Goal: Find specific page/section: Find specific page/section

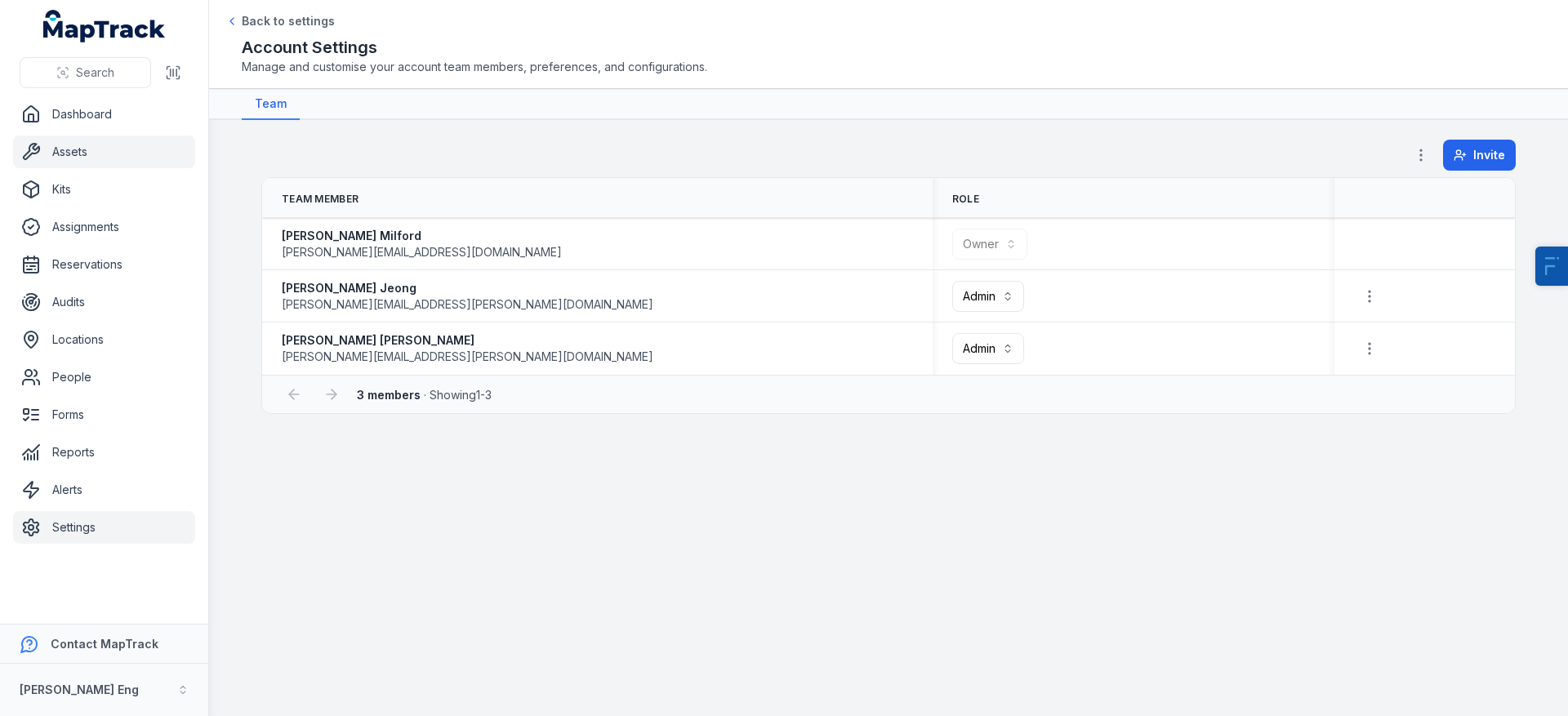
click at [44, 156] on link "Assets" at bounding box center [103, 152] width 182 height 33
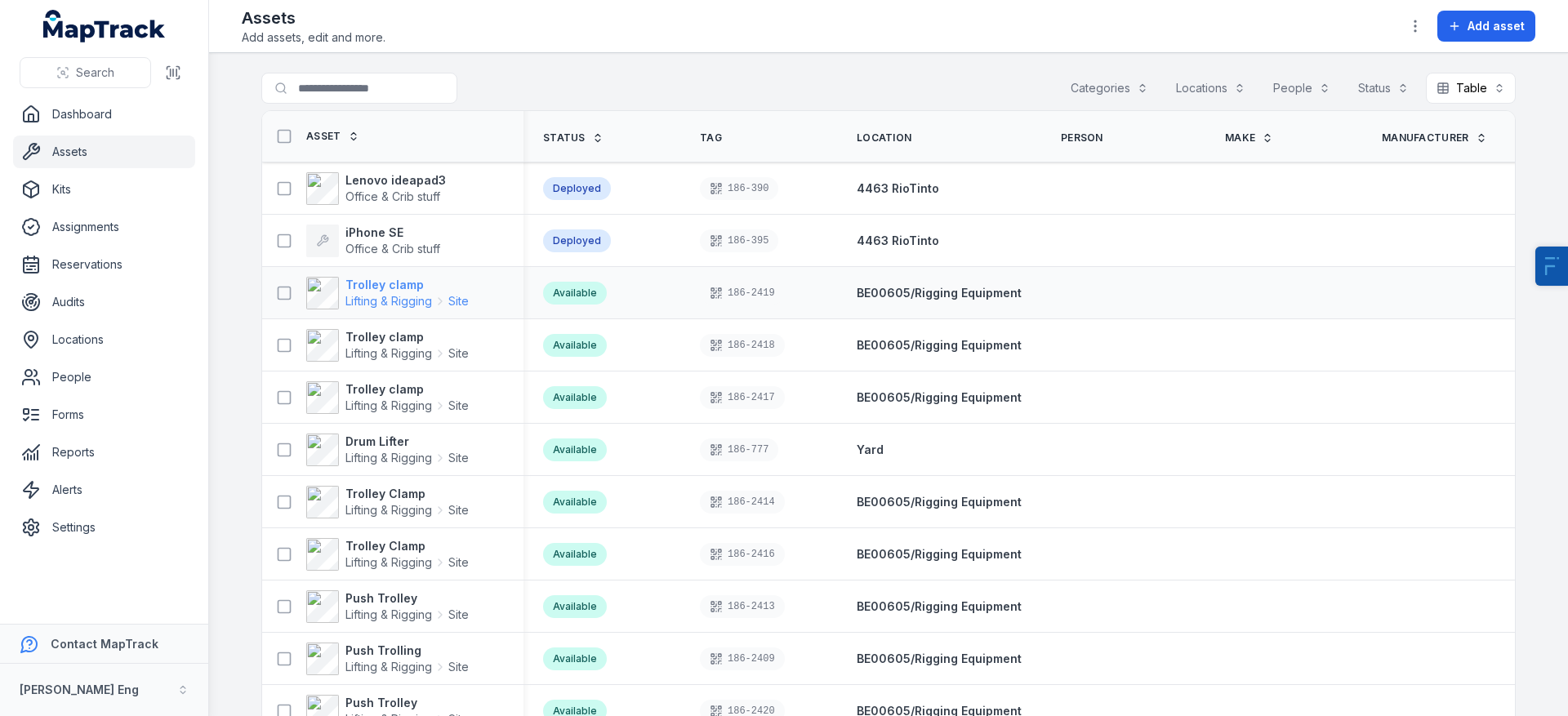
click at [397, 278] on strong "Trolley clamp" at bounding box center [406, 285] width 124 height 16
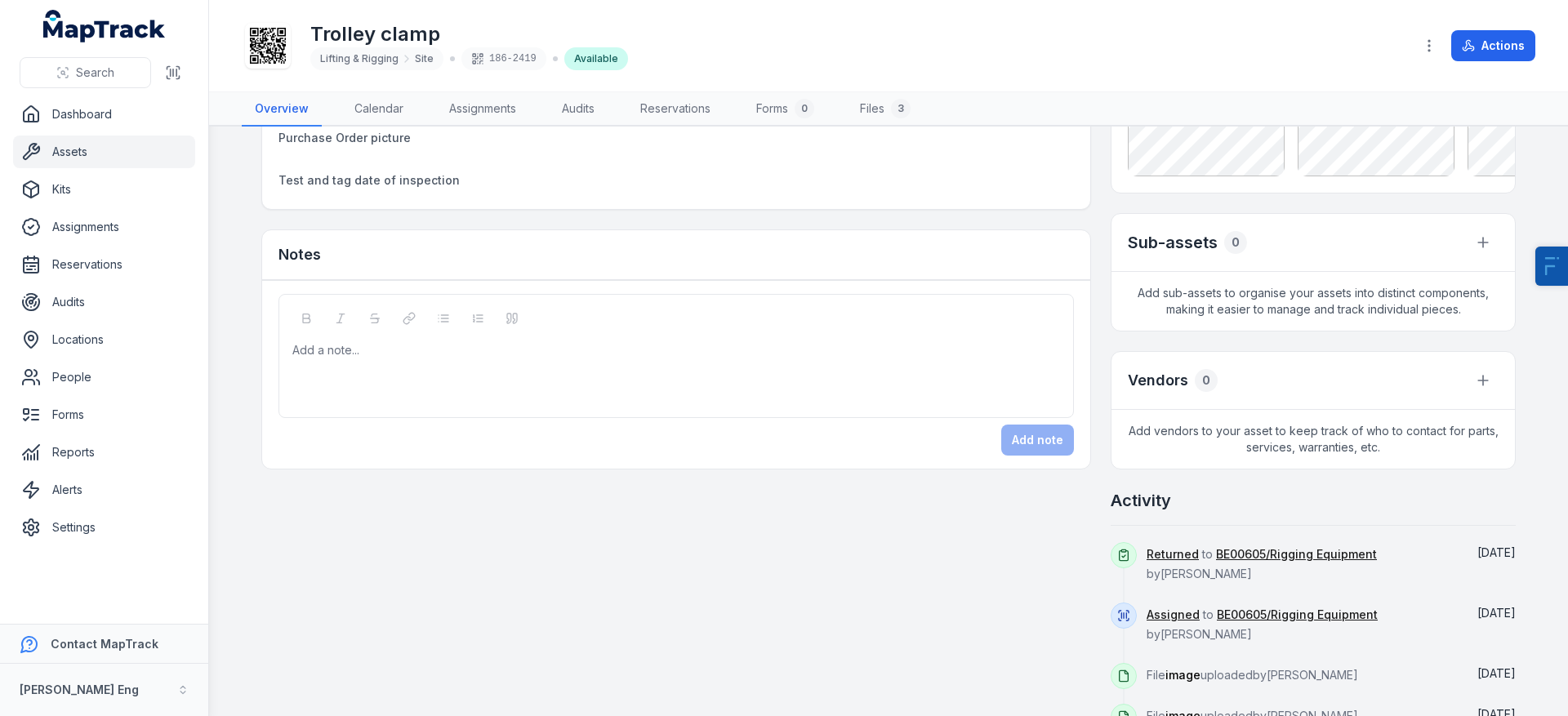
scroll to position [265, 0]
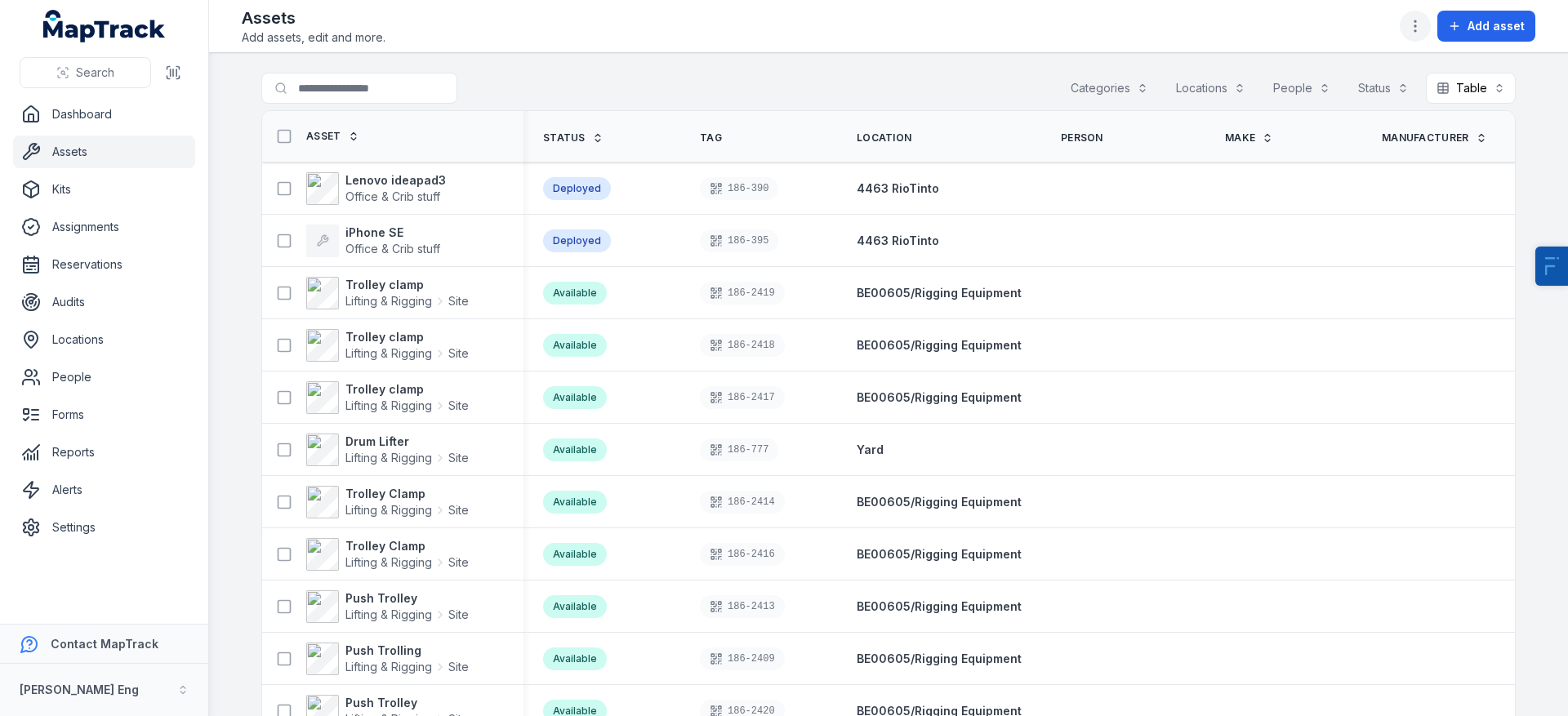
click at [1420, 11] on button "button" at bounding box center [1415, 27] width 31 height 31
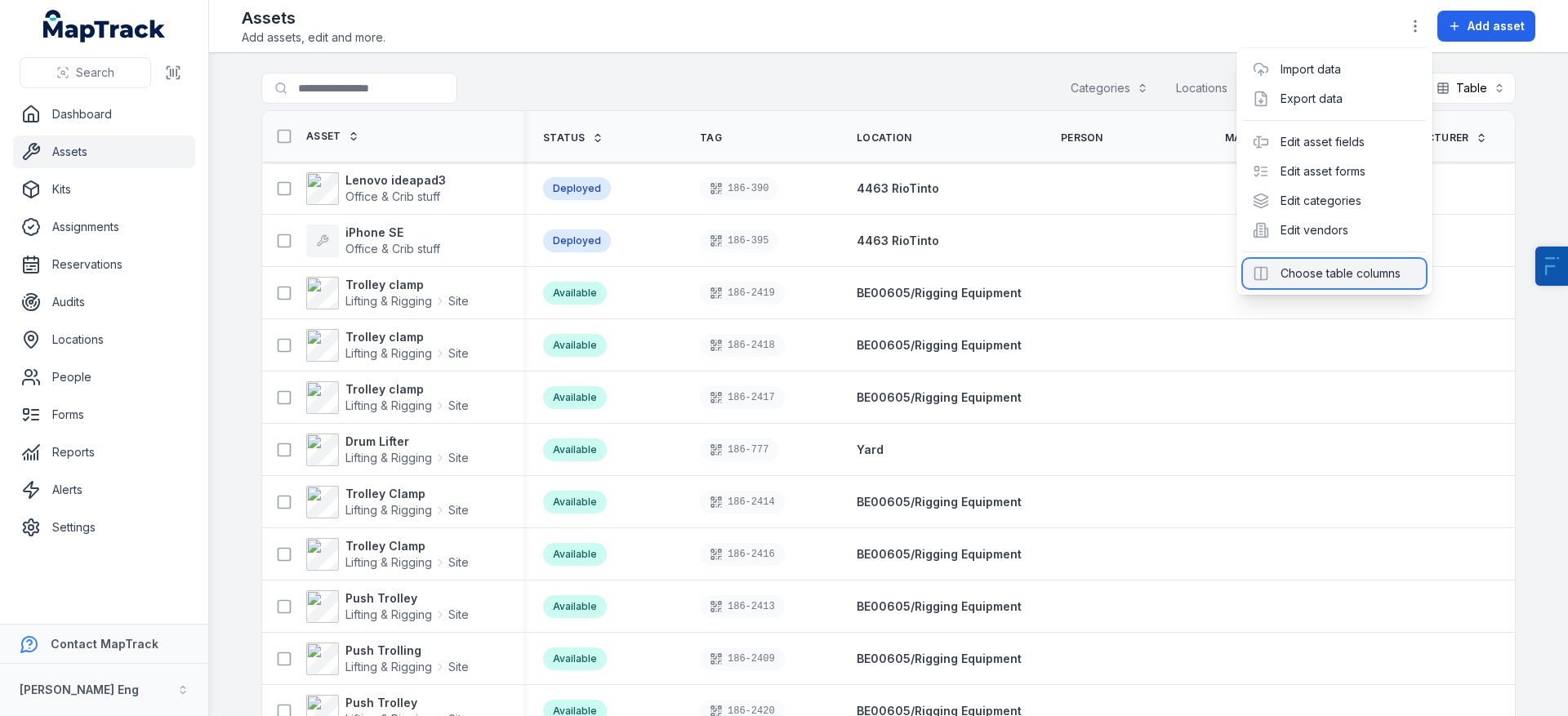
click at [1376, 278] on div "Choose table columns" at bounding box center [1335, 274] width 183 height 29
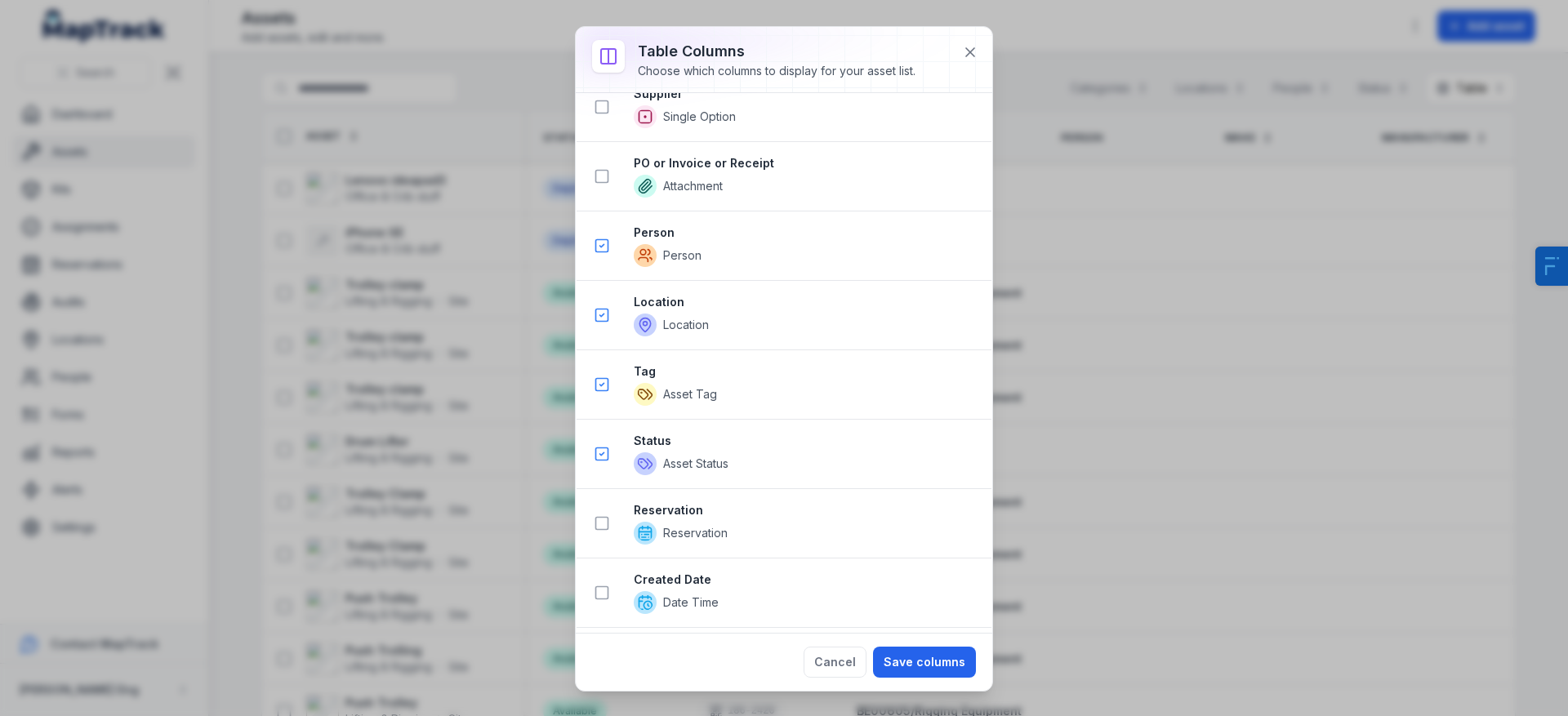
scroll to position [3200, 0]
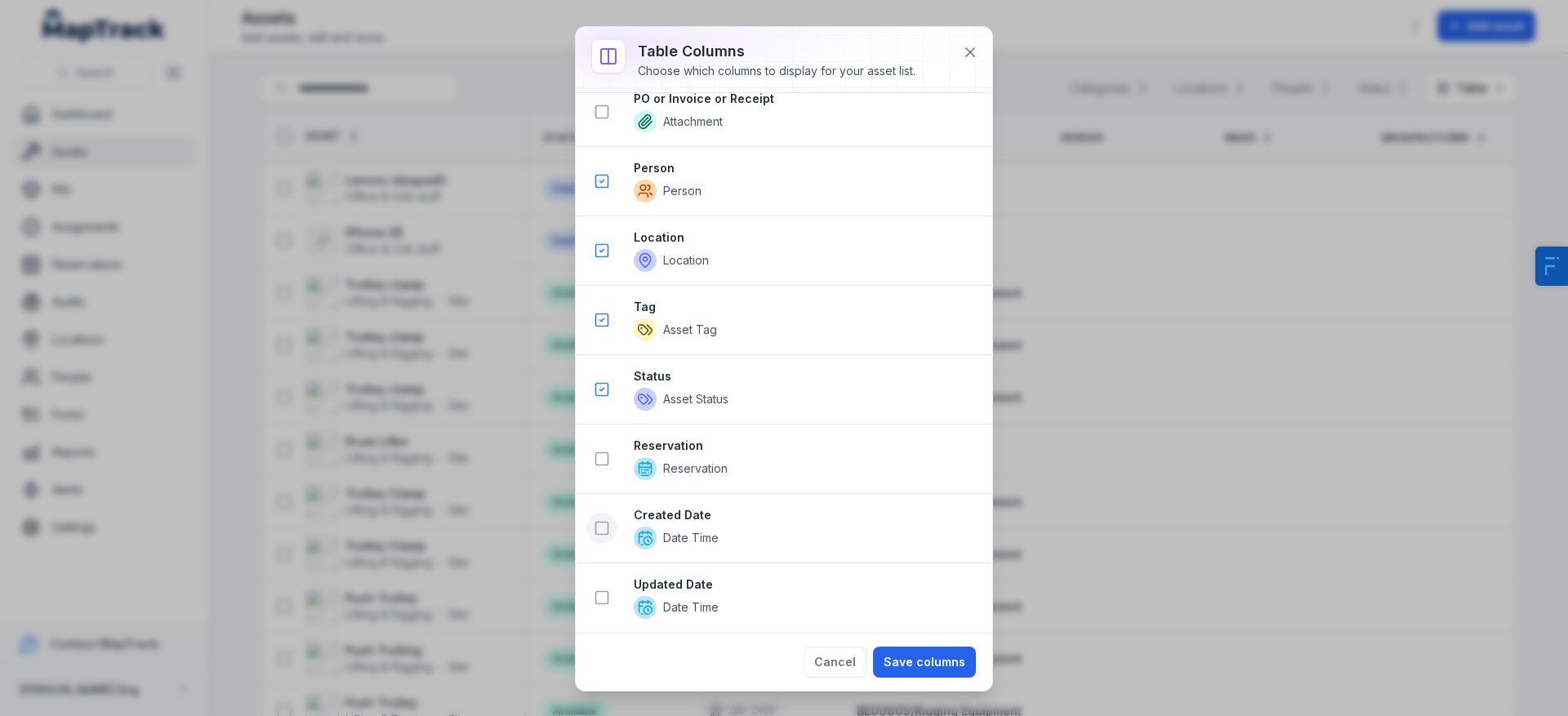
click at [606, 534] on button at bounding box center [602, 528] width 31 height 31
click at [611, 594] on button at bounding box center [602, 598] width 31 height 31
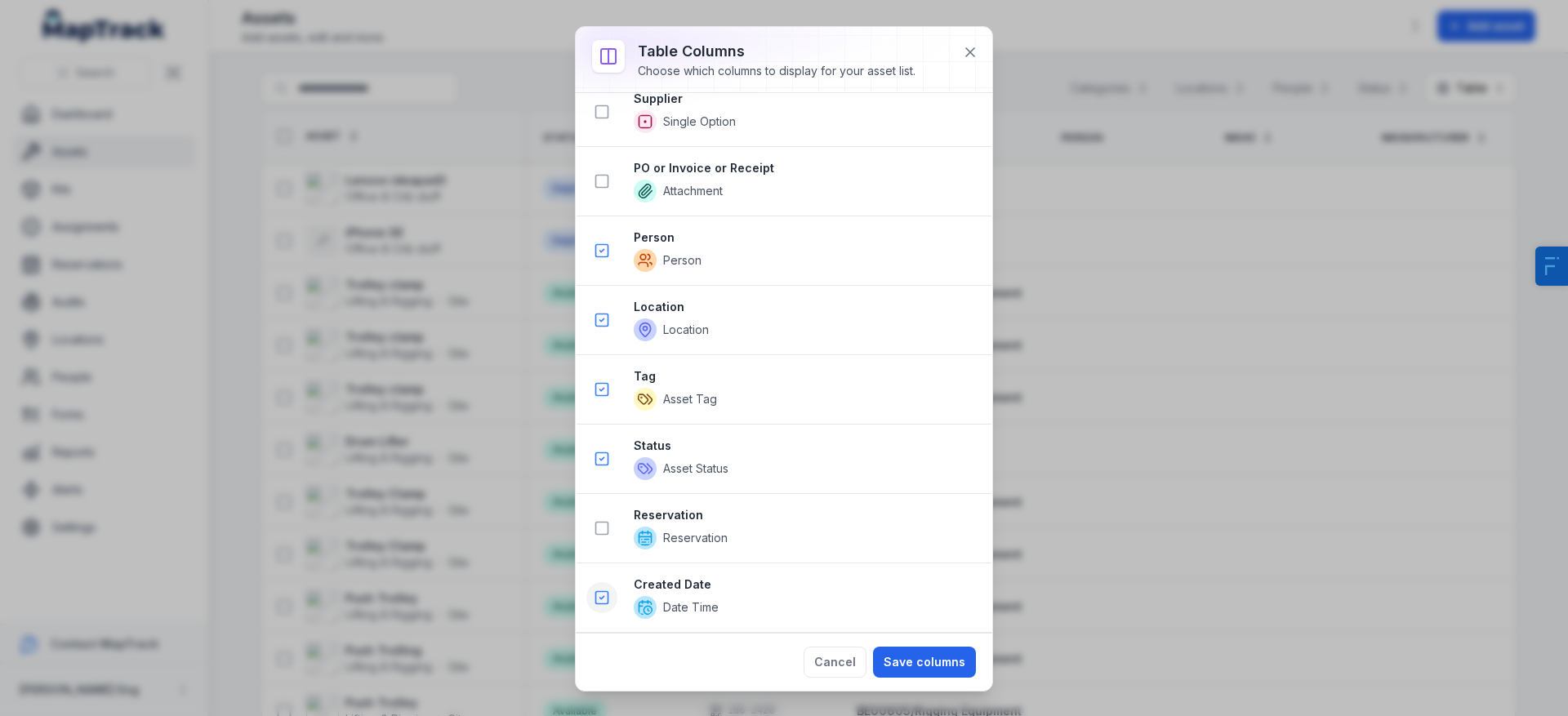
scroll to position [3339, 0]
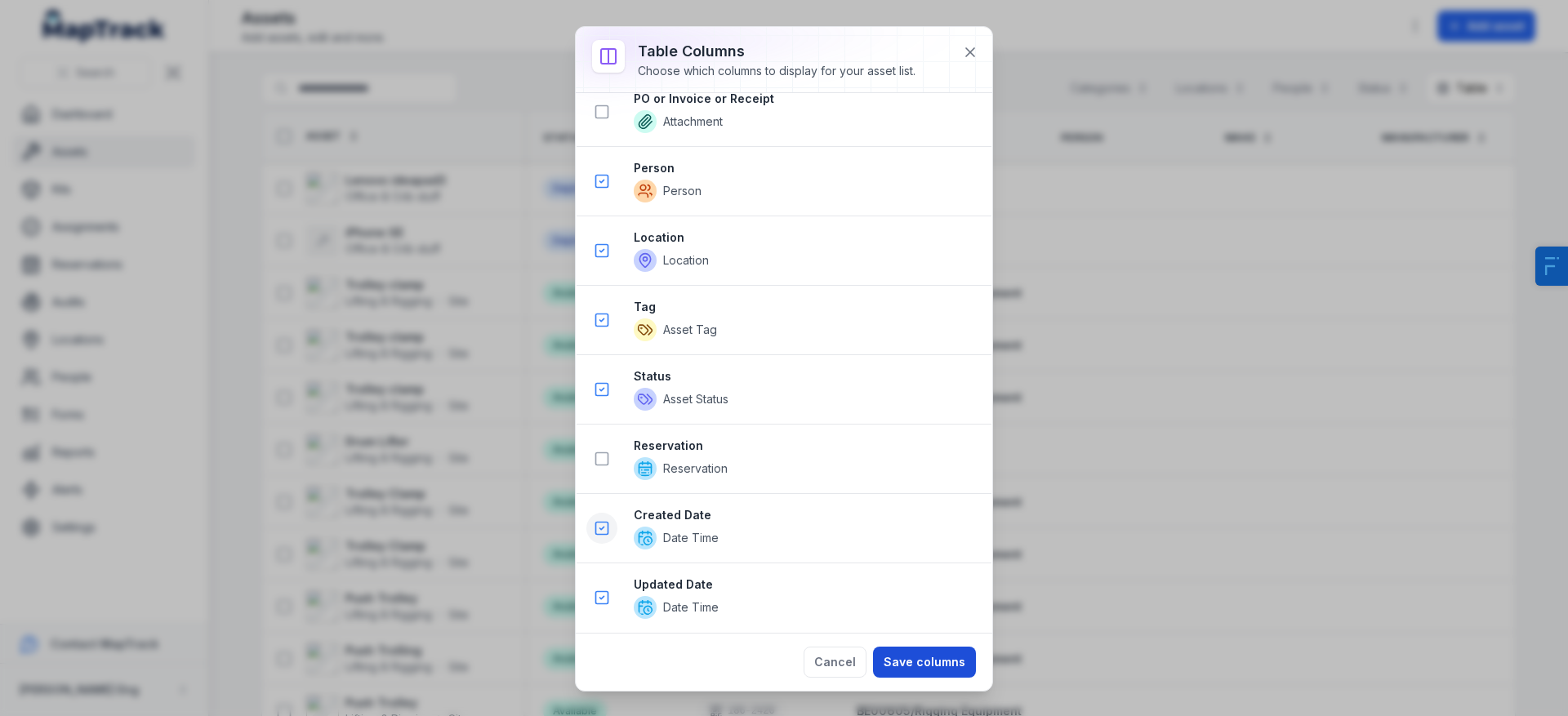
click at [918, 653] on button "Save columns" at bounding box center [925, 663] width 103 height 31
